Goal: Transaction & Acquisition: Purchase product/service

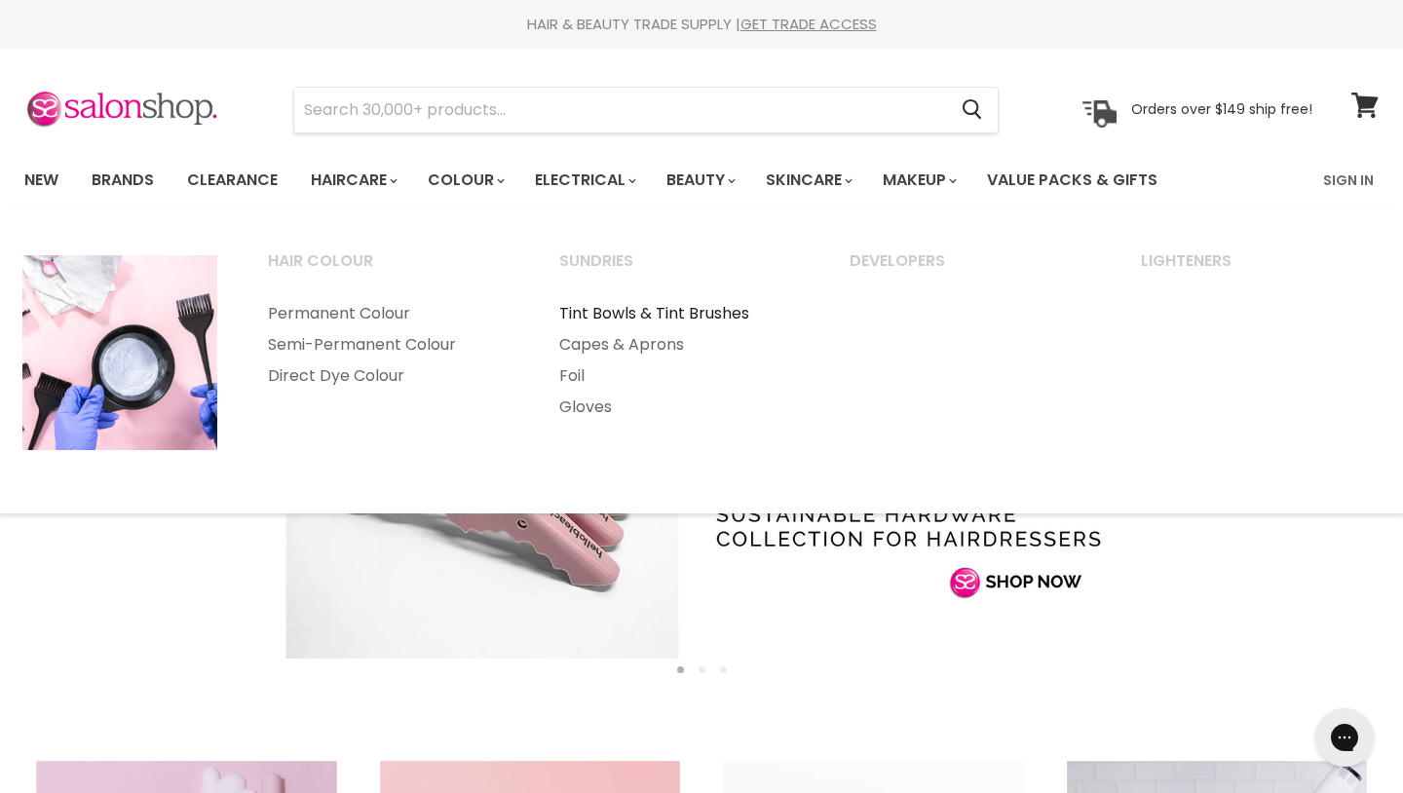
click at [624, 315] on link "Tint Bowls & Tint Brushes" at bounding box center [678, 313] width 287 height 31
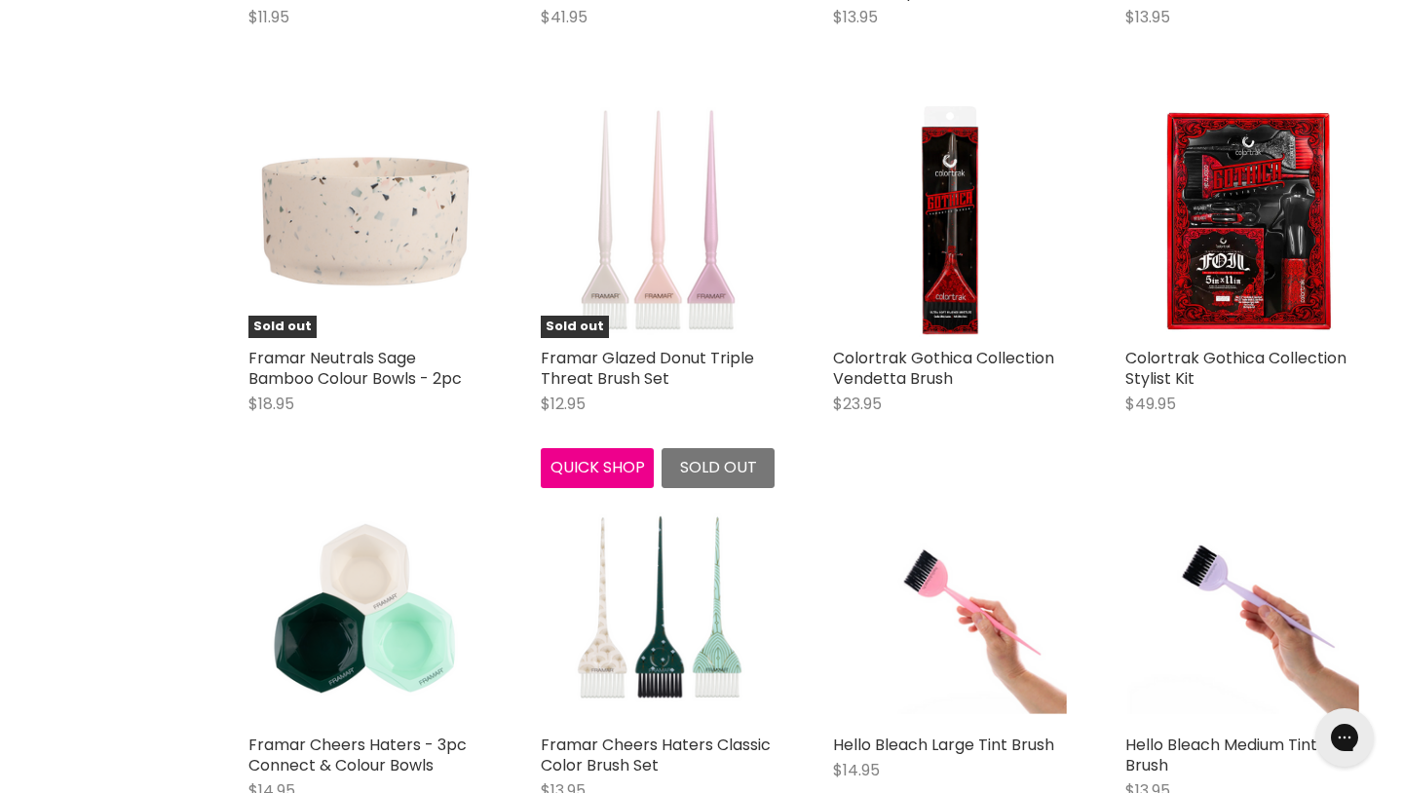
scroll to position [3199, 0]
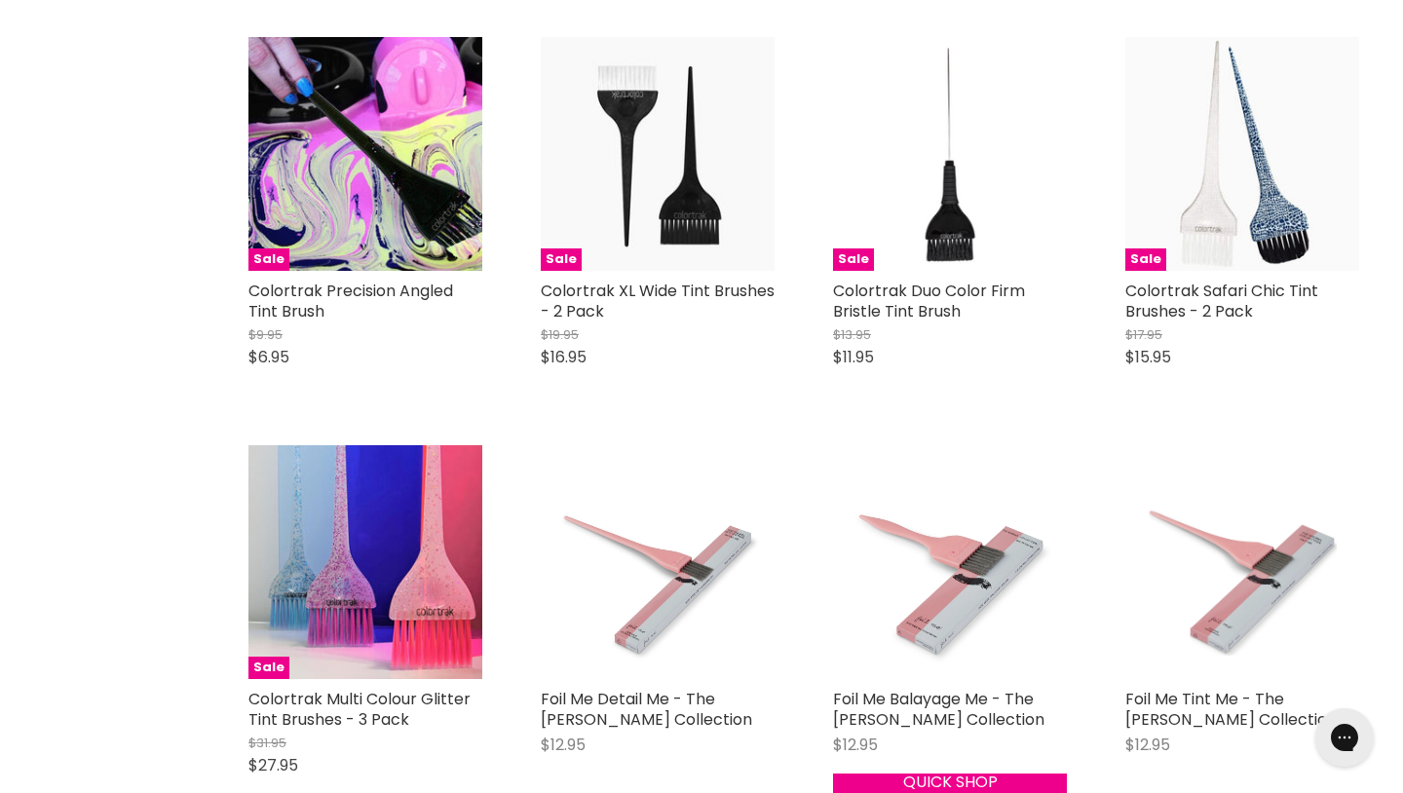
scroll to position [8229, 0]
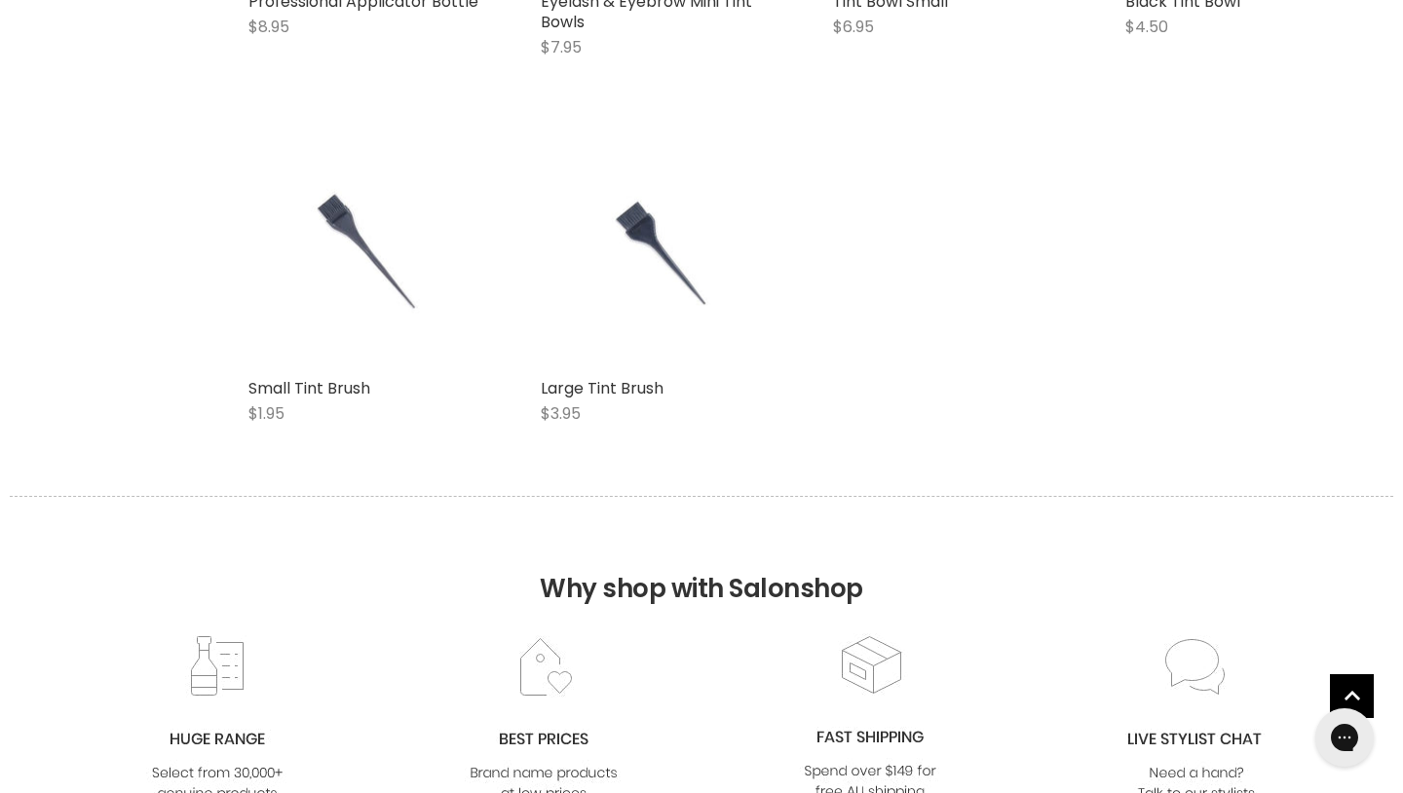
scroll to position [11946, 0]
